Goal: Information Seeking & Learning: Learn about a topic

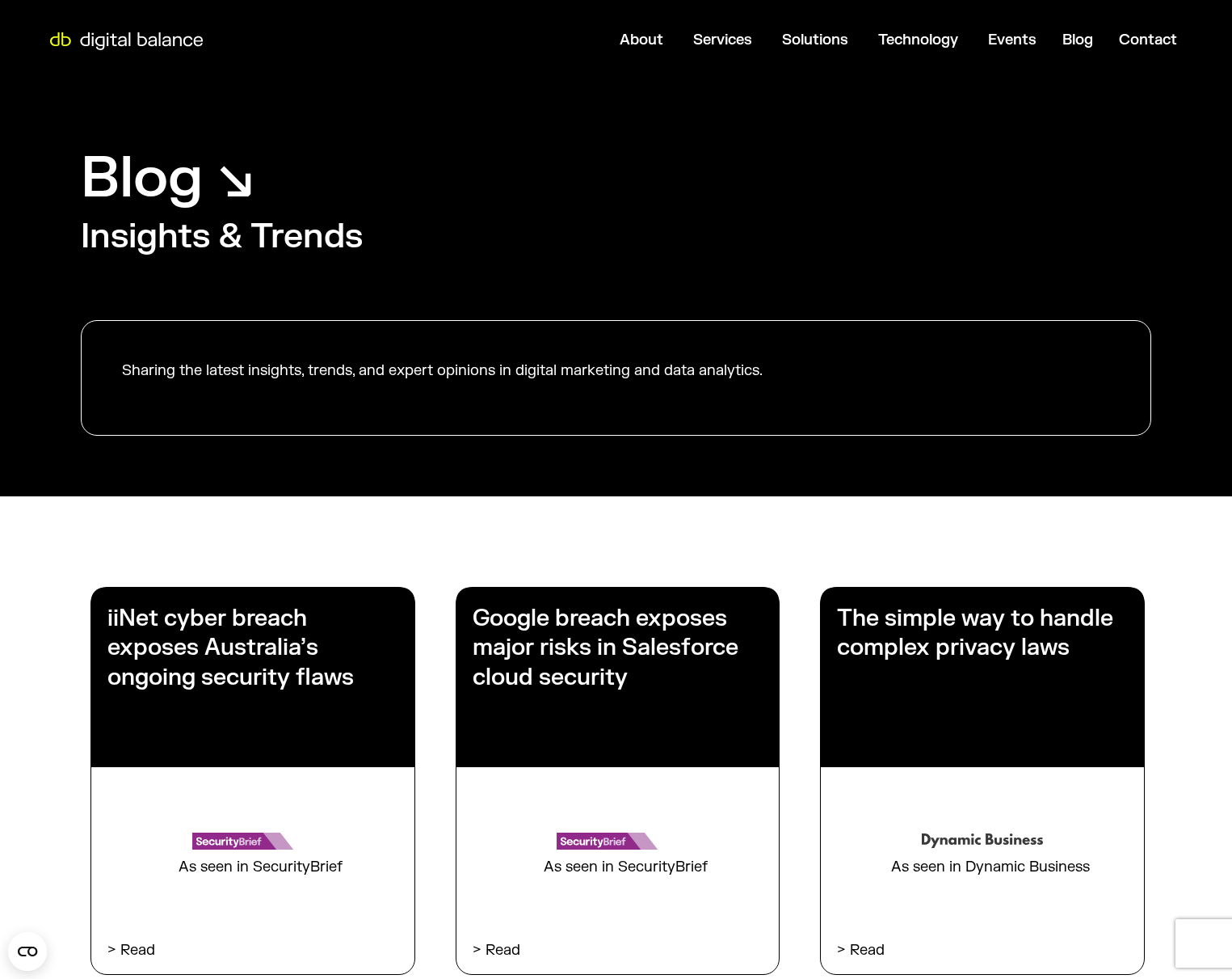
scroll to position [678, 0]
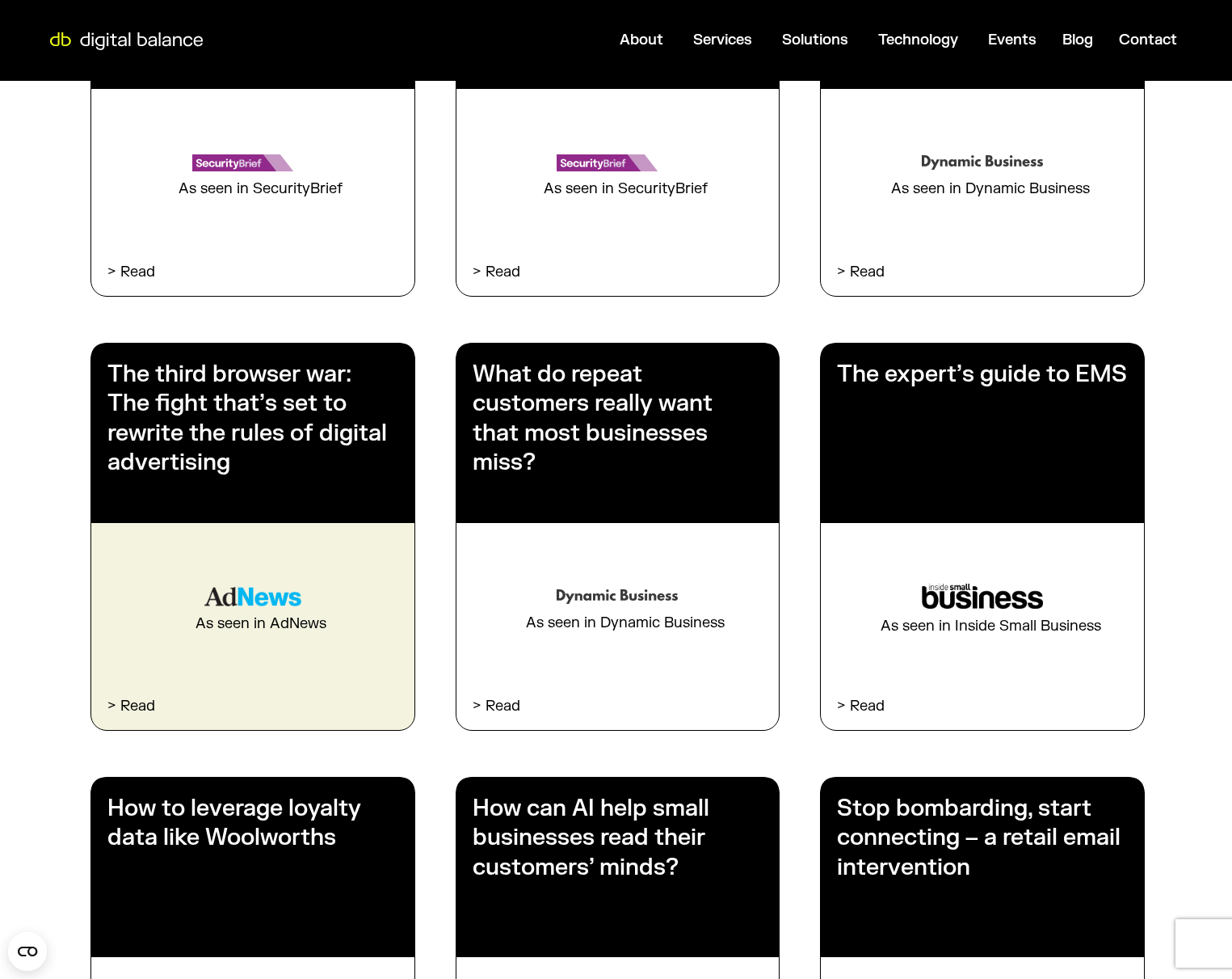
click at [276, 403] on h3 "The third browser war: The fight that’s set to rewrite the rules of digital adv…" at bounding box center [252, 419] width 291 height 118
click at [270, 449] on h3 "The third browser war: The fight that’s set to rewrite the rules of digital adv…" at bounding box center [252, 419] width 291 height 118
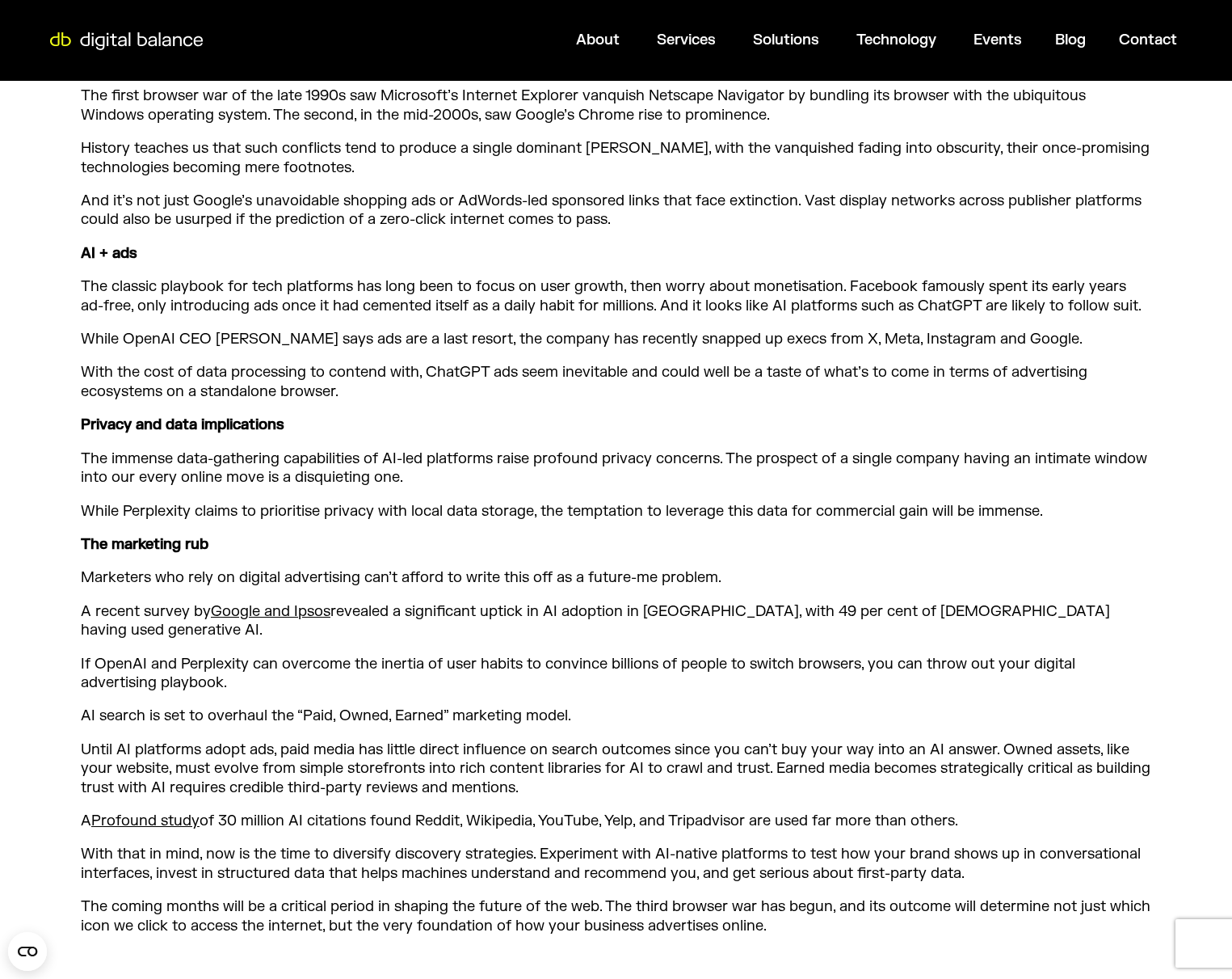
scroll to position [1309, 0]
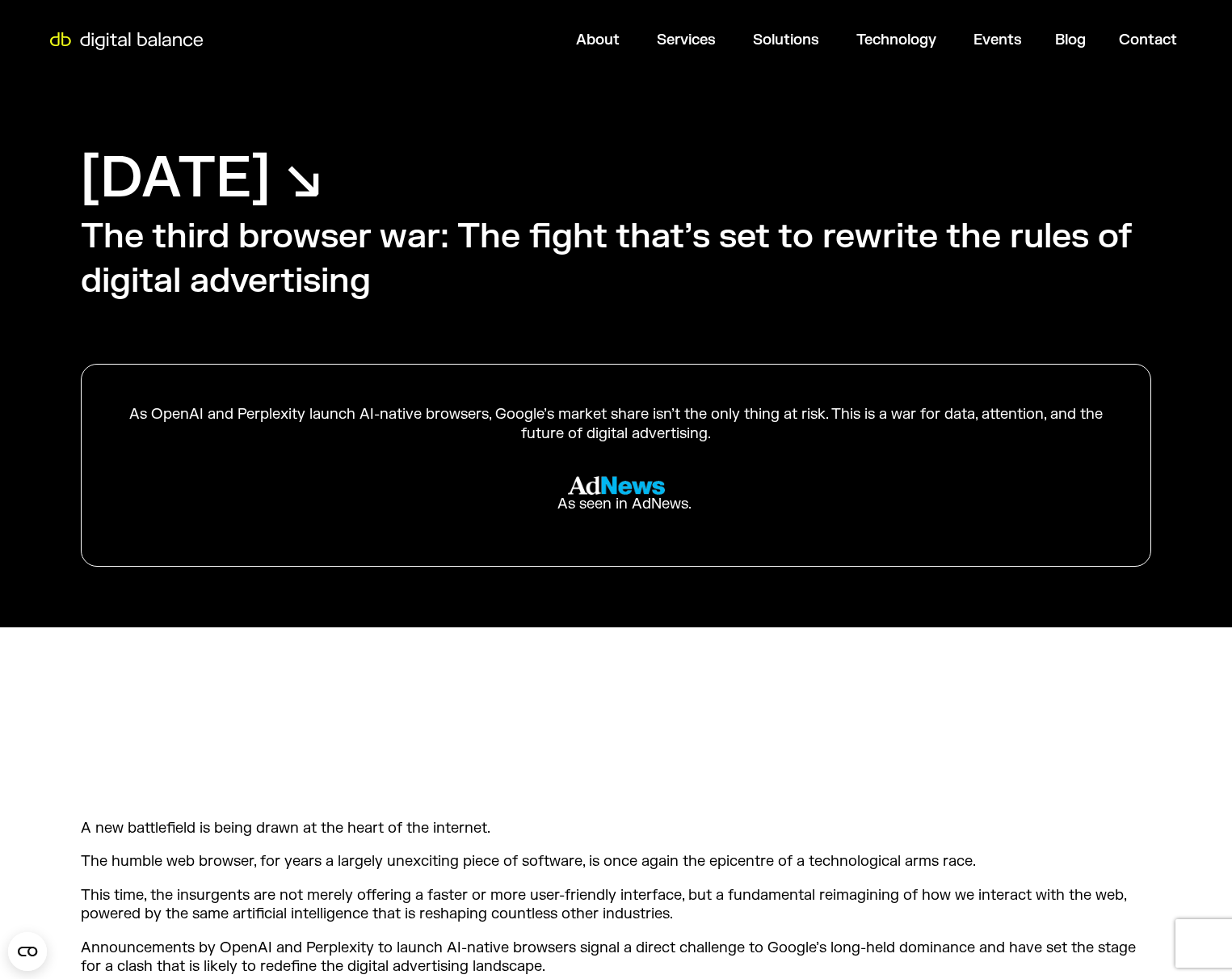
click at [632, 480] on img at bounding box center [616, 485] width 97 height 18
